Goal: Information Seeking & Learning: Learn about a topic

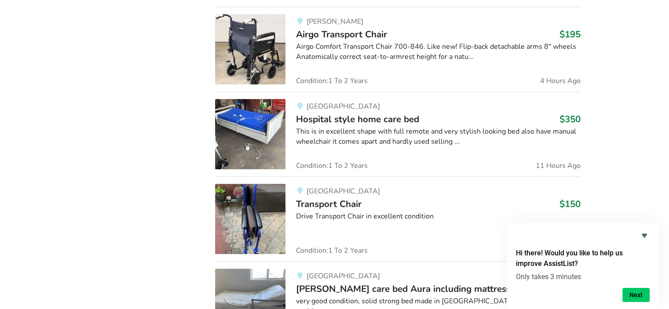
scroll to position [616, 0]
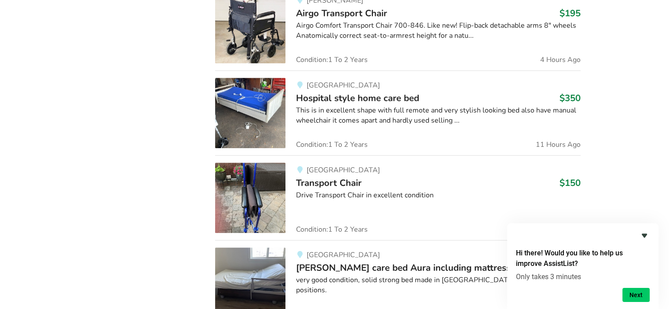
click at [646, 235] on icon "Hide survey" at bounding box center [644, 236] width 5 height 4
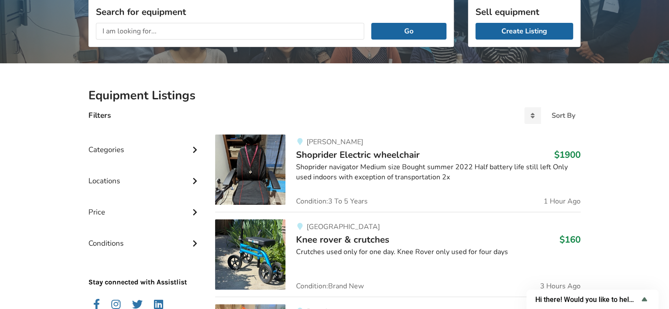
scroll to position [0, 0]
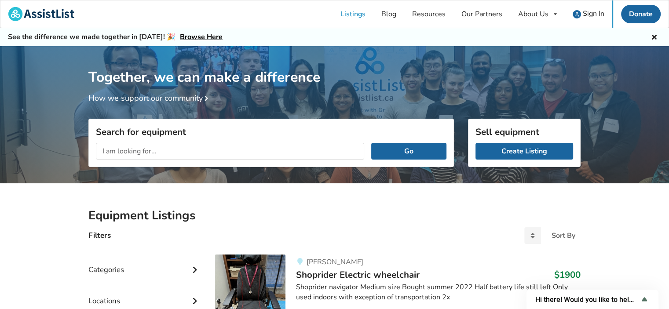
click at [323, 270] on span "Shoprider Electric wheelchair" at bounding box center [358, 275] width 124 height 12
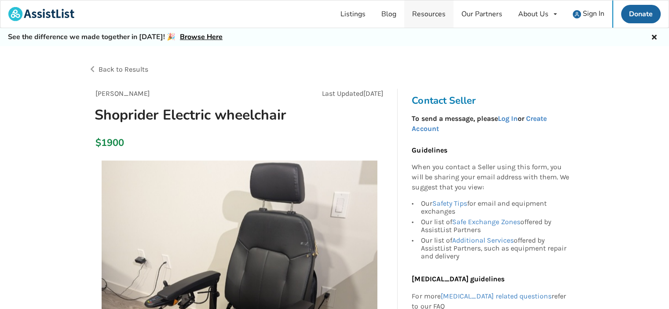
click at [440, 11] on link "Resources" at bounding box center [428, 13] width 49 height 27
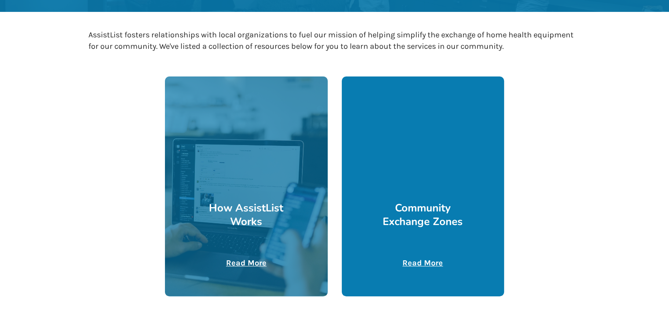
scroll to position [176, 0]
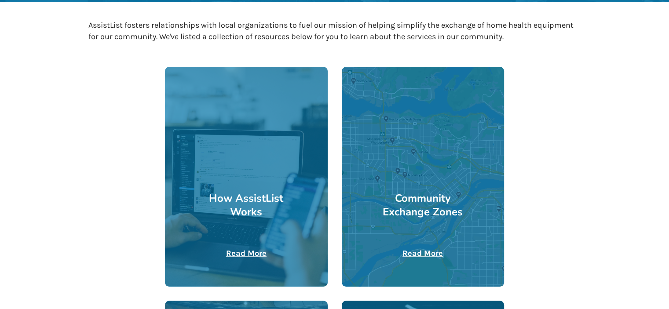
click at [255, 254] on u "Read More" at bounding box center [246, 254] width 40 height 10
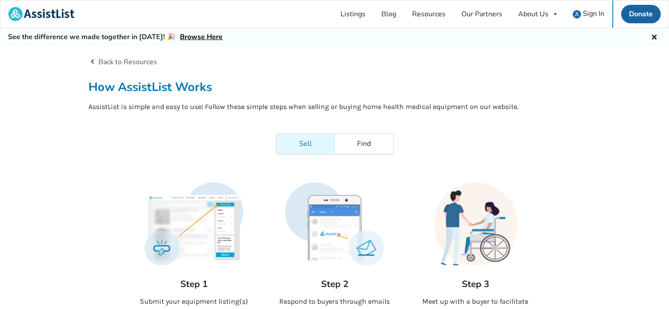
click at [183, 36] on link "Browse Here" at bounding box center [201, 37] width 43 height 10
